Goal: Information Seeking & Learning: Learn about a topic

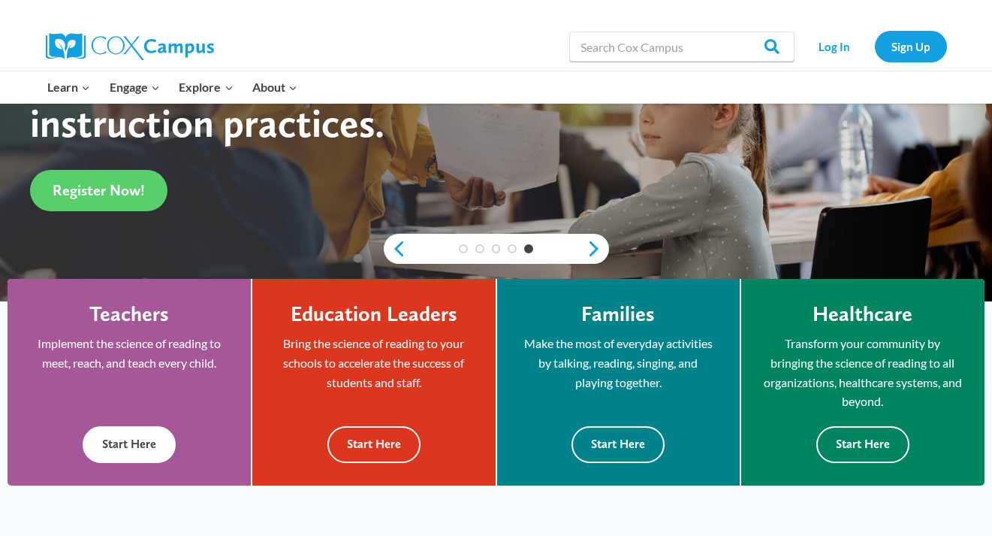
scroll to position [267, 0]
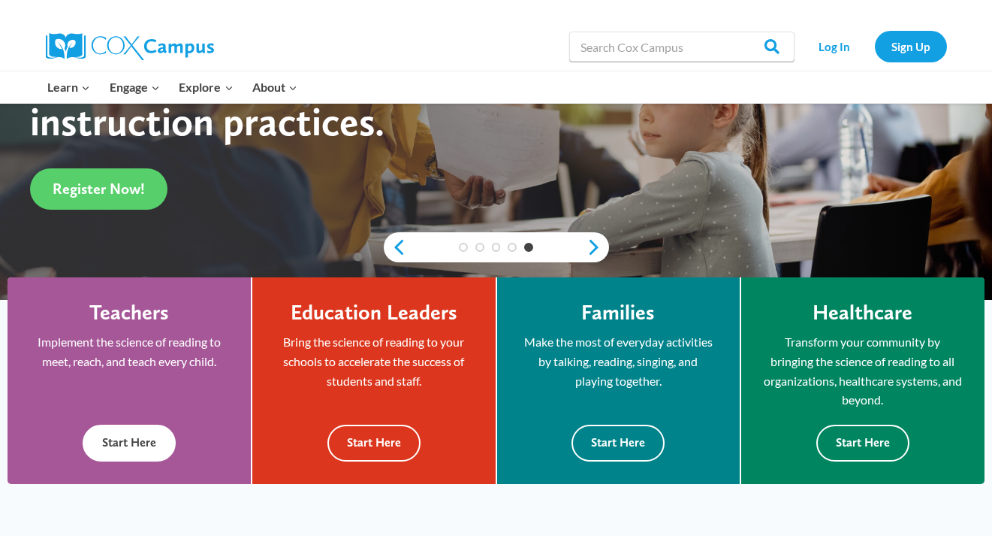
click at [104, 442] on button "Start Here" at bounding box center [129, 442] width 93 height 37
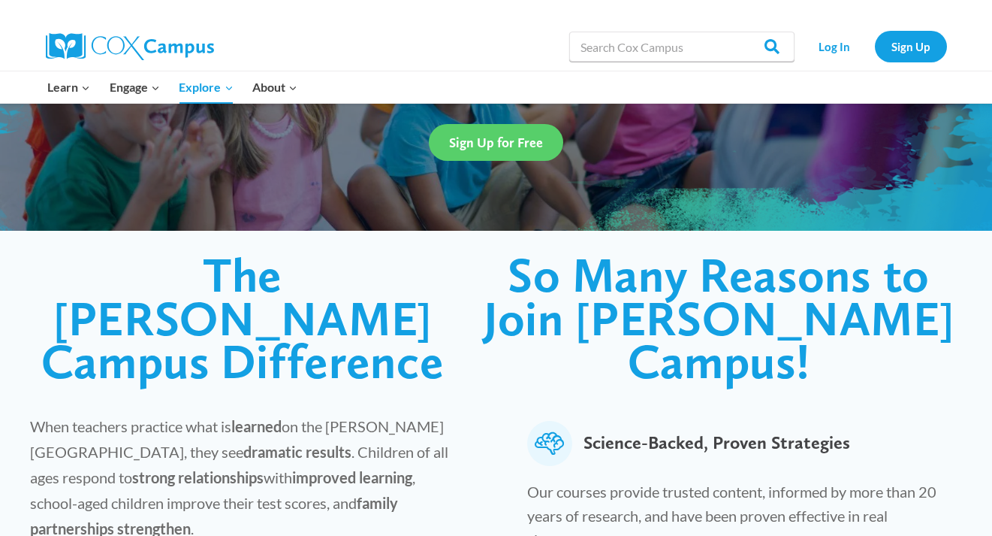
scroll to position [247, 0]
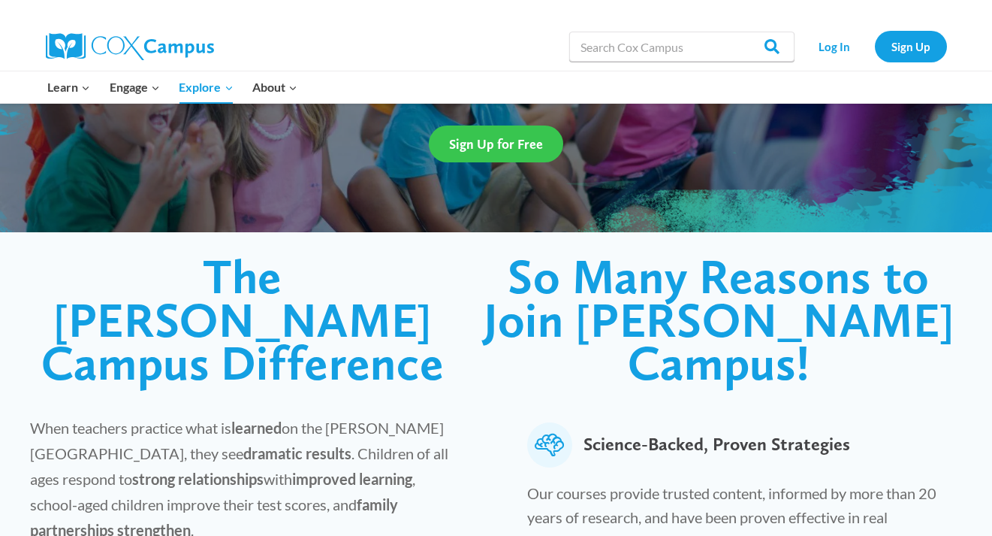
click at [496, 134] on link "Sign Up for Free" at bounding box center [496, 143] width 134 height 37
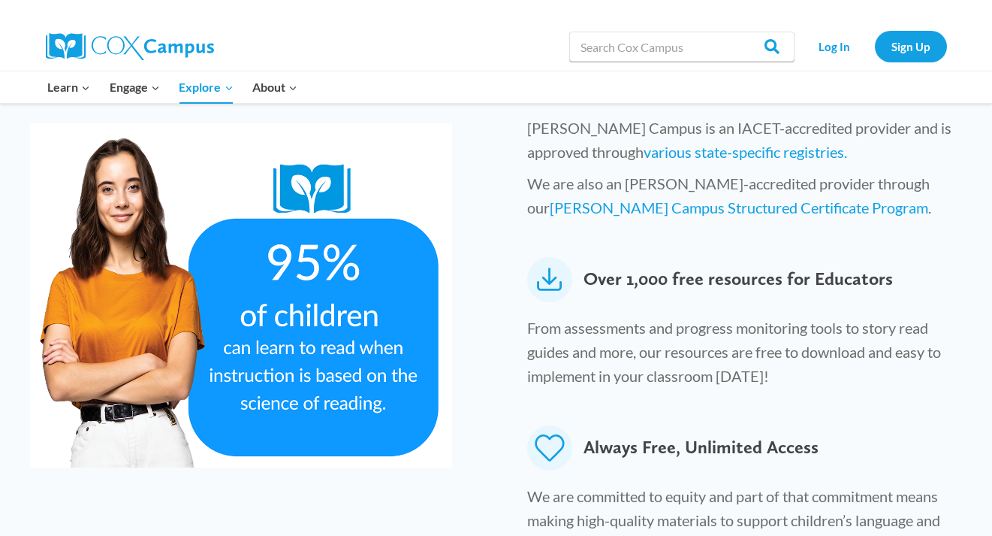
scroll to position [791, 0]
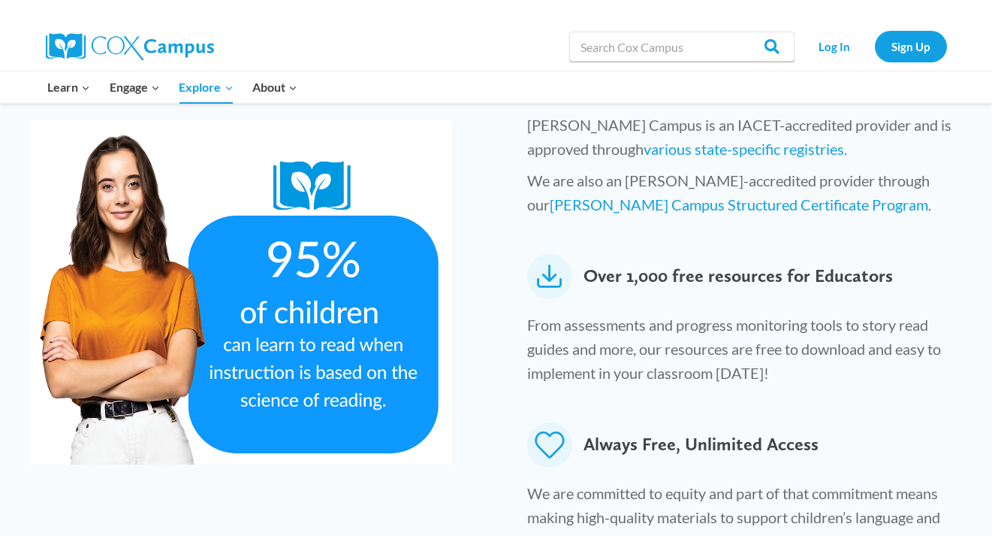
click at [550, 254] on icon at bounding box center [549, 276] width 45 height 45
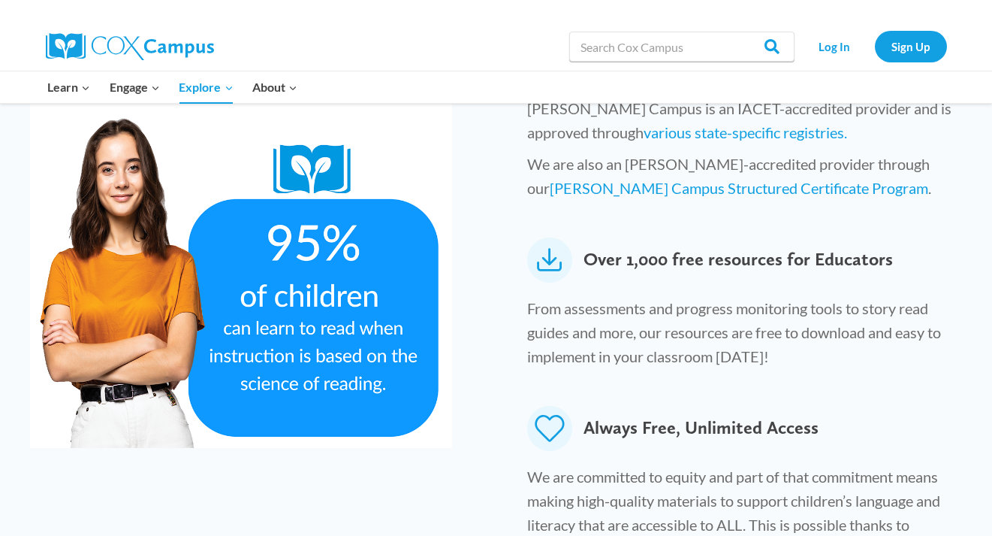
scroll to position [1067, 0]
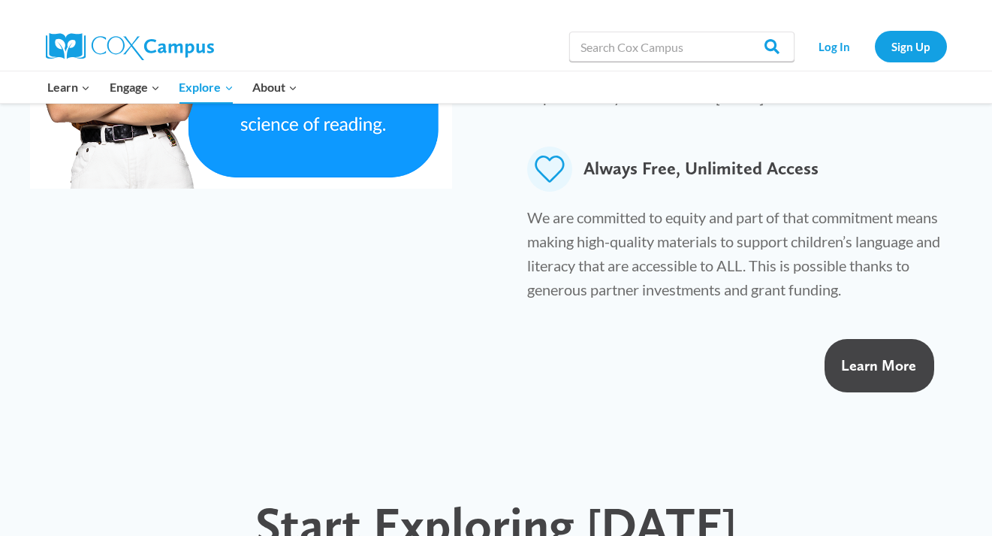
click at [920, 339] on link "Learn More" at bounding box center [880, 365] width 110 height 53
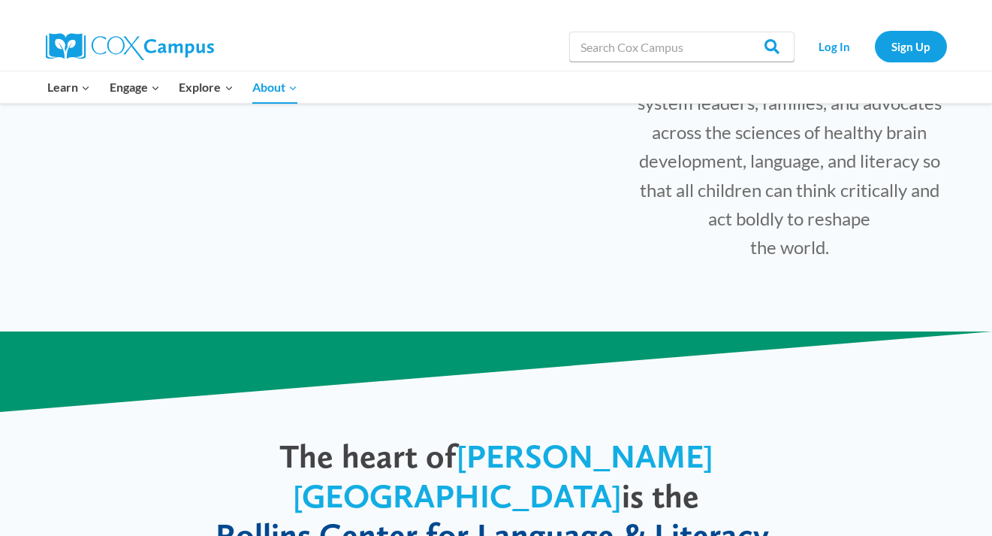
scroll to position [583, 0]
